Goal: Task Accomplishment & Management: Manage account settings

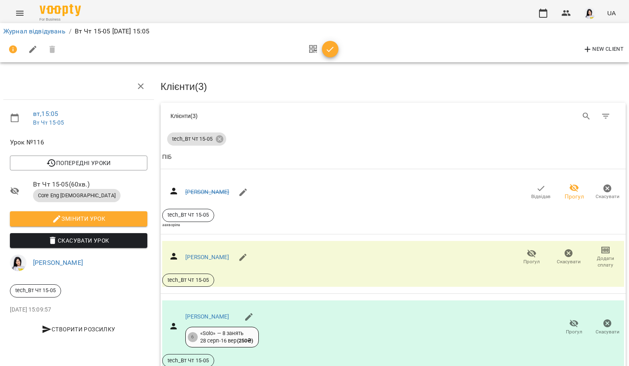
scroll to position [121, 2]
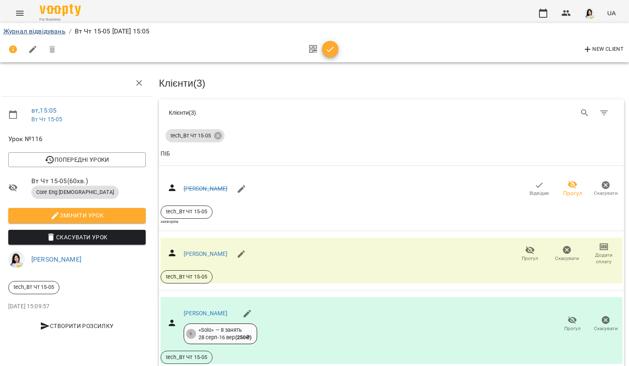
click at [49, 34] on link "Журнал відвідувань" at bounding box center [34, 31] width 62 height 8
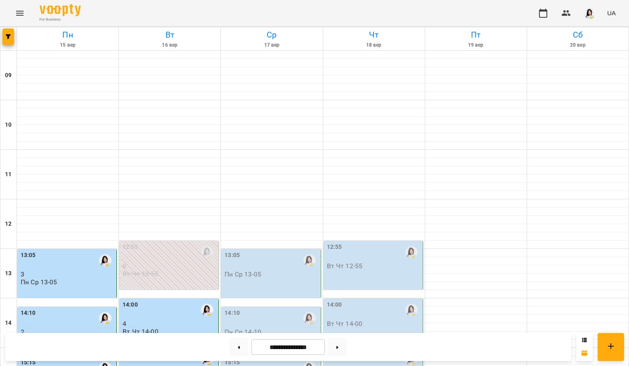
scroll to position [180, 0]
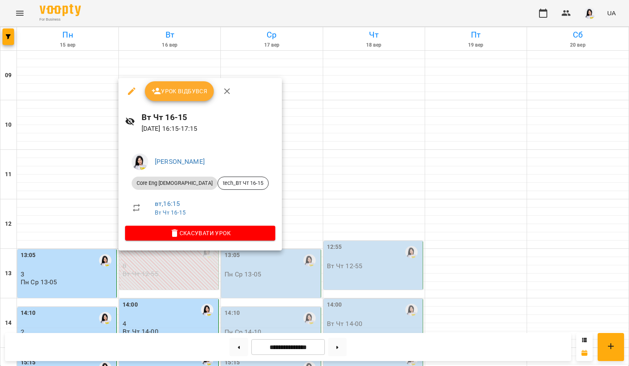
click at [182, 84] on button "Урок відбувся" at bounding box center [179, 91] width 69 height 20
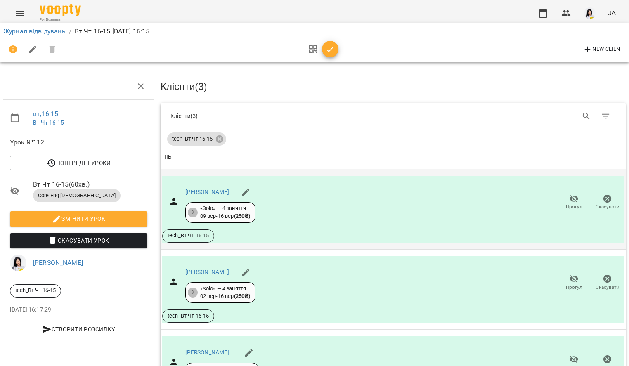
scroll to position [26, 0]
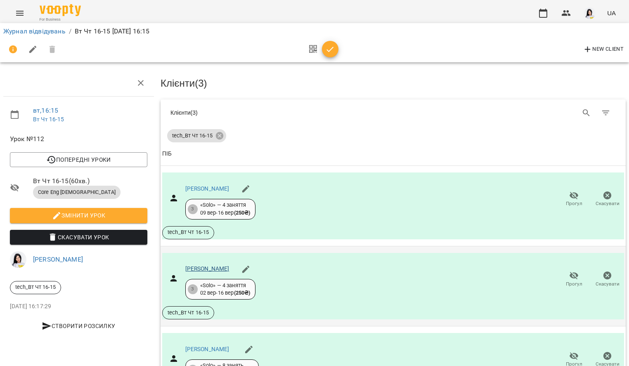
click at [224, 266] on link "[PERSON_NAME]" at bounding box center [207, 269] width 44 height 7
click at [570, 272] on icon "button" at bounding box center [574, 276] width 9 height 8
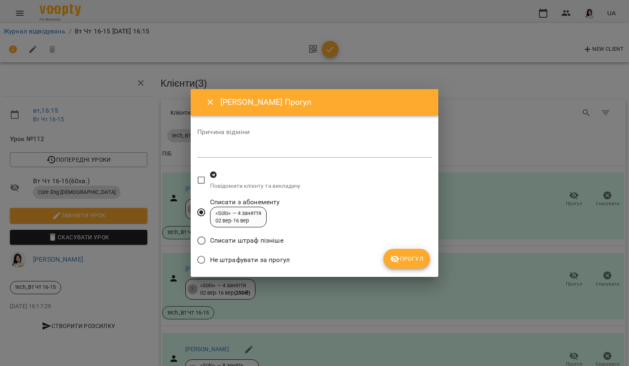
click at [225, 155] on textarea at bounding box center [314, 150] width 235 height 7
type textarea "**********"
click at [377, 260] on div "Не штрафувати за прогул" at bounding box center [314, 260] width 235 height 19
click at [401, 263] on span "Прогул" at bounding box center [406, 259] width 33 height 10
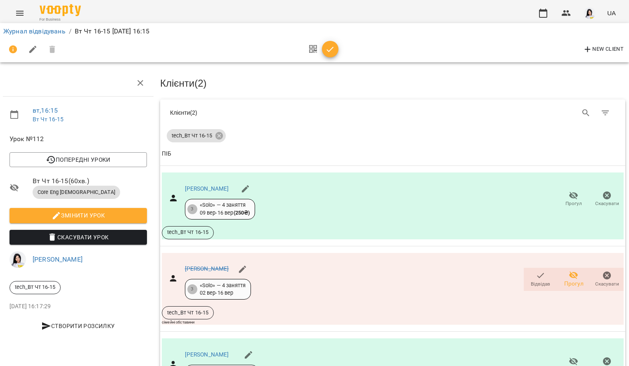
scroll to position [48, 1]
click at [54, 32] on link "Журнал відвідувань" at bounding box center [34, 31] width 62 height 8
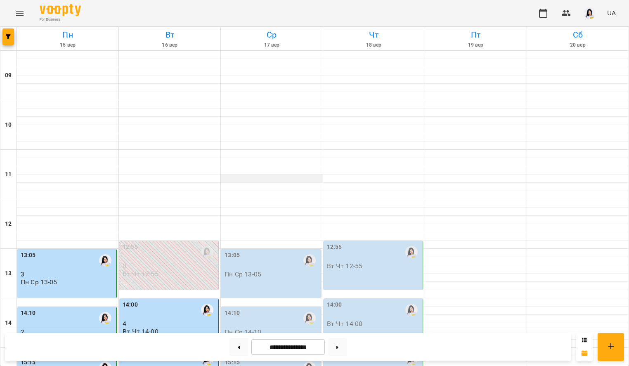
scroll to position [316, 0]
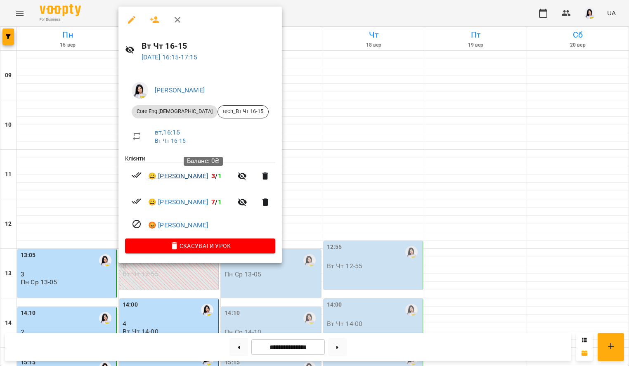
click at [181, 178] on link "😀 Гаража Олексій Владиславович" at bounding box center [178, 176] width 60 height 10
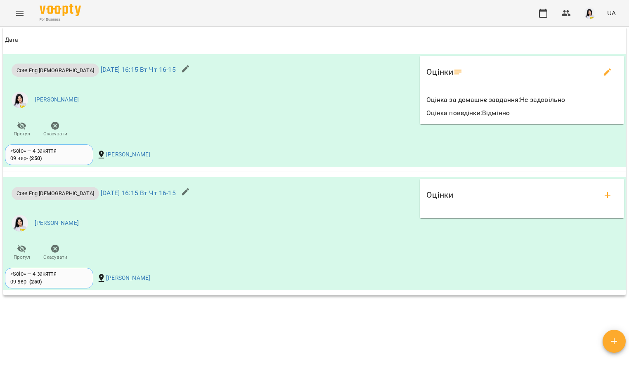
scroll to position [819, 0]
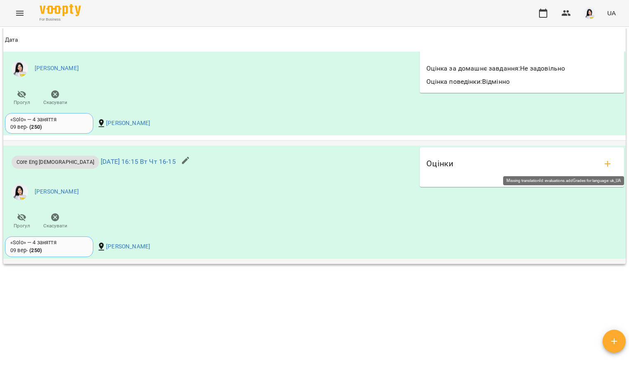
click at [604, 162] on icon "add evaluations" at bounding box center [608, 164] width 10 height 10
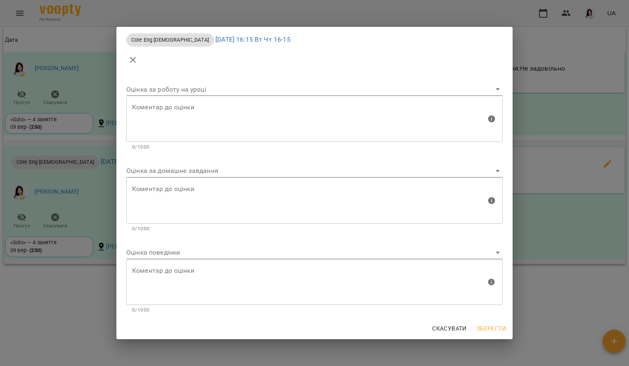
click at [155, 248] on body "For Business UA Мої клієнти / Гаража Олексій Владиславович Гаража Олексій Влади…" at bounding box center [314, 196] width 629 height 393
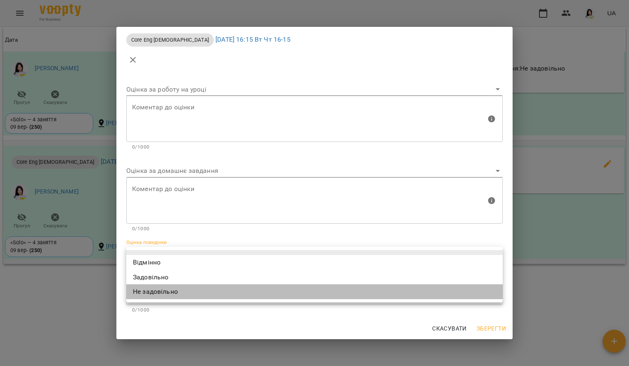
click at [156, 294] on li "Не задовільно" at bounding box center [314, 292] width 377 height 15
type input "**********"
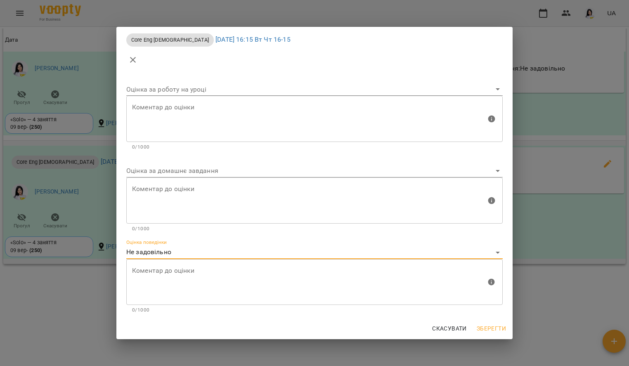
click at [156, 290] on textarea at bounding box center [309, 282] width 354 height 31
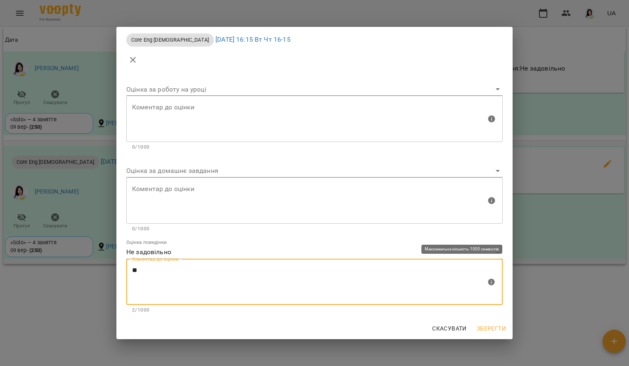
type textarea "*"
drag, startPoint x: 140, startPoint y: 275, endPoint x: 131, endPoint y: 275, distance: 8.7
click at [131, 275] on div "** Коментар до оцінки" at bounding box center [314, 282] width 377 height 46
type textarea "*"
click at [197, 272] on textarea "**********" at bounding box center [309, 282] width 354 height 31
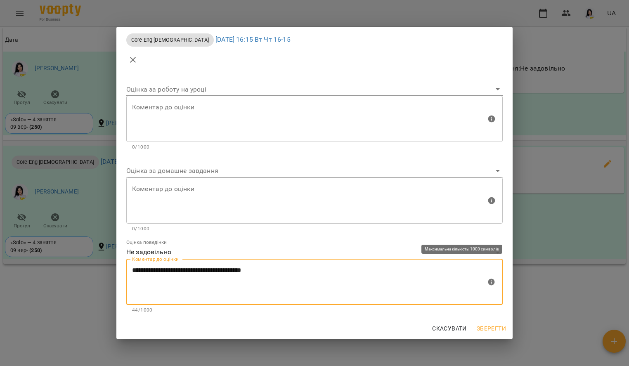
type textarea "**********"
click at [493, 329] on span "Зберегти" at bounding box center [491, 329] width 29 height 10
